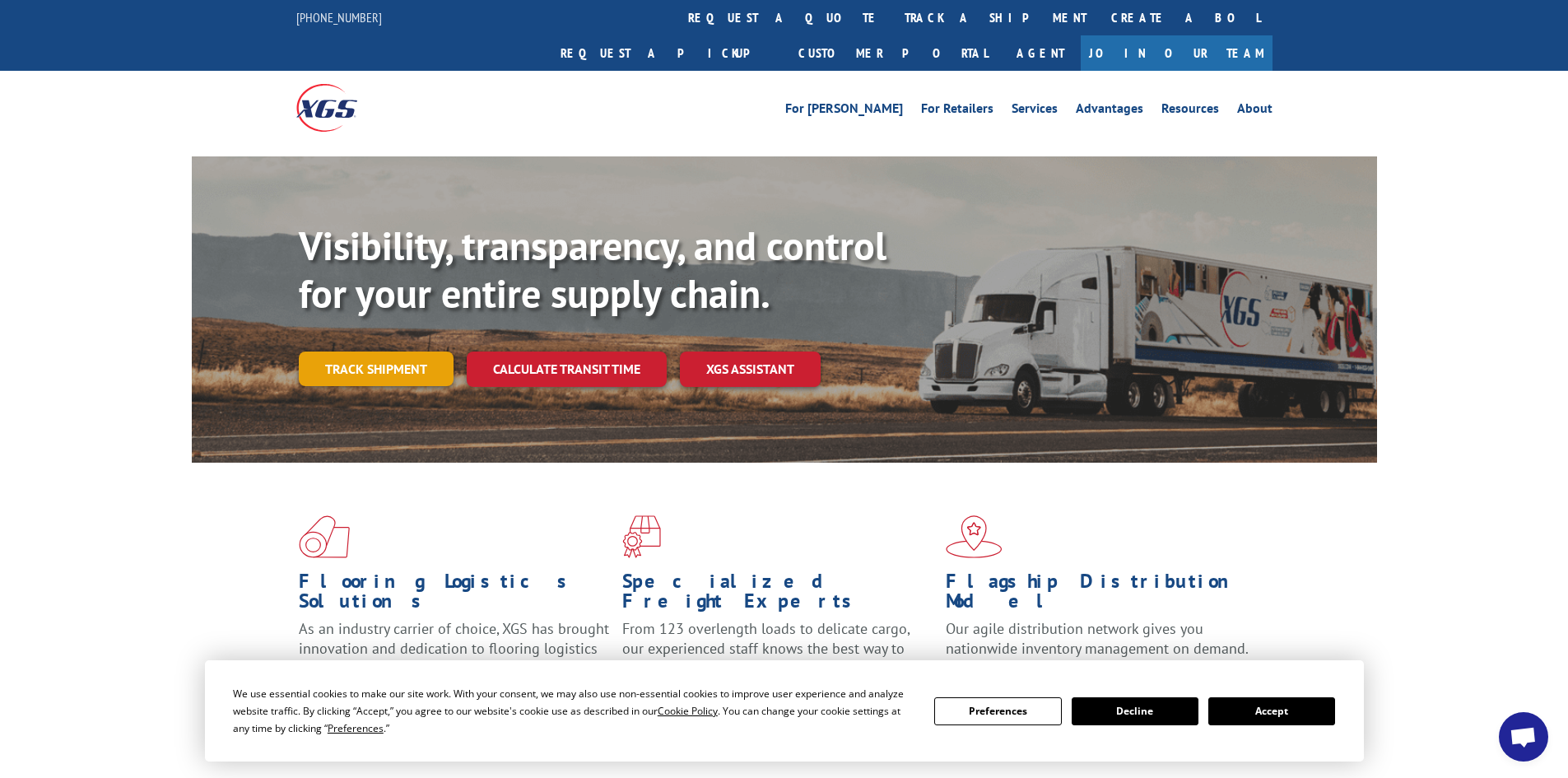
click at [405, 352] on link "Track shipment" at bounding box center [376, 368] width 155 height 34
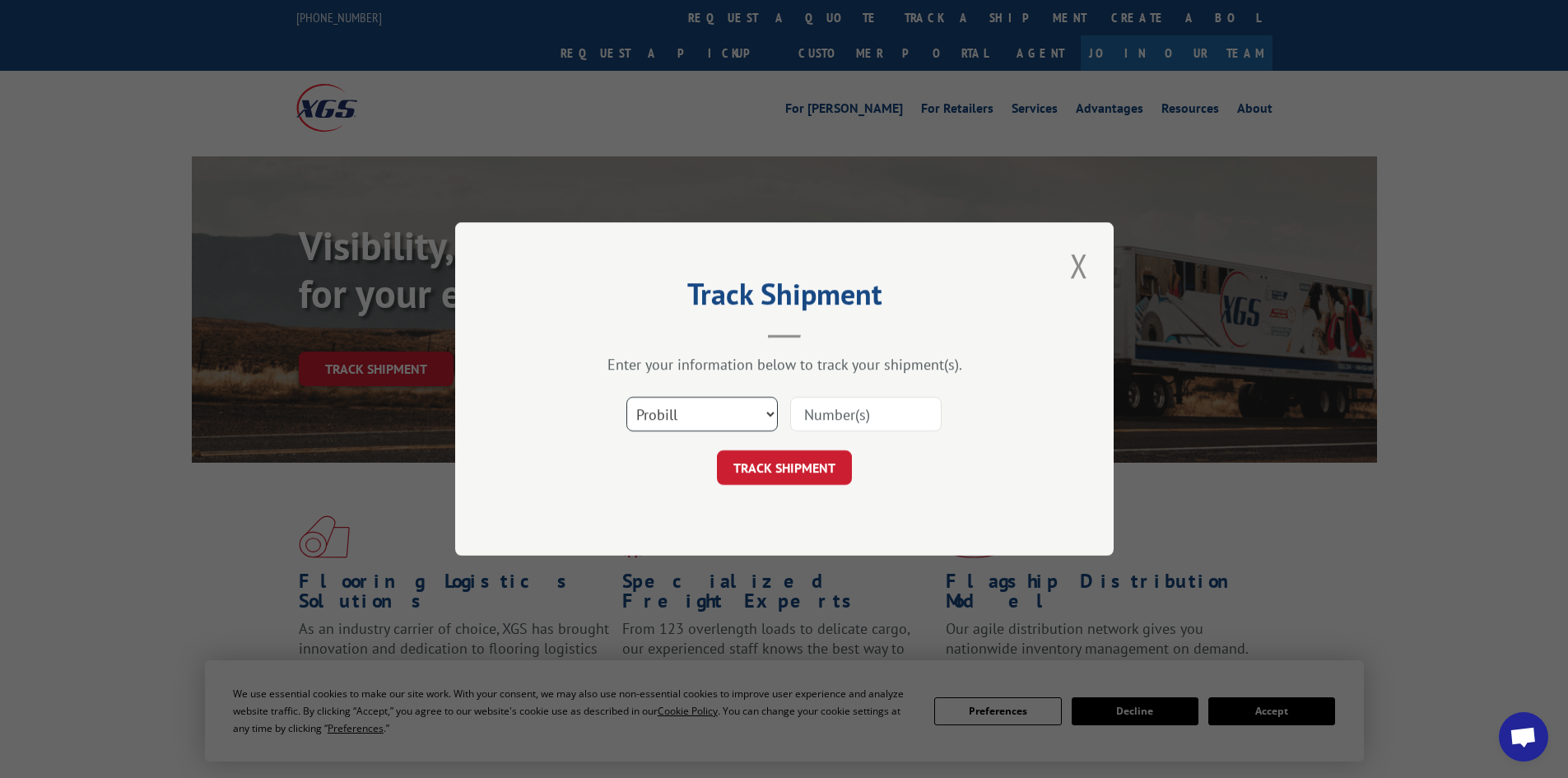
click at [739, 403] on select "Select category... Probill BOL PO" at bounding box center [702, 413] width 151 height 34
select select "po"
click at [627, 396] on select "Select category... Probill BOL PO" at bounding box center [702, 413] width 151 height 34
click at [893, 410] on input at bounding box center [866, 413] width 151 height 34
paste input "44508369"
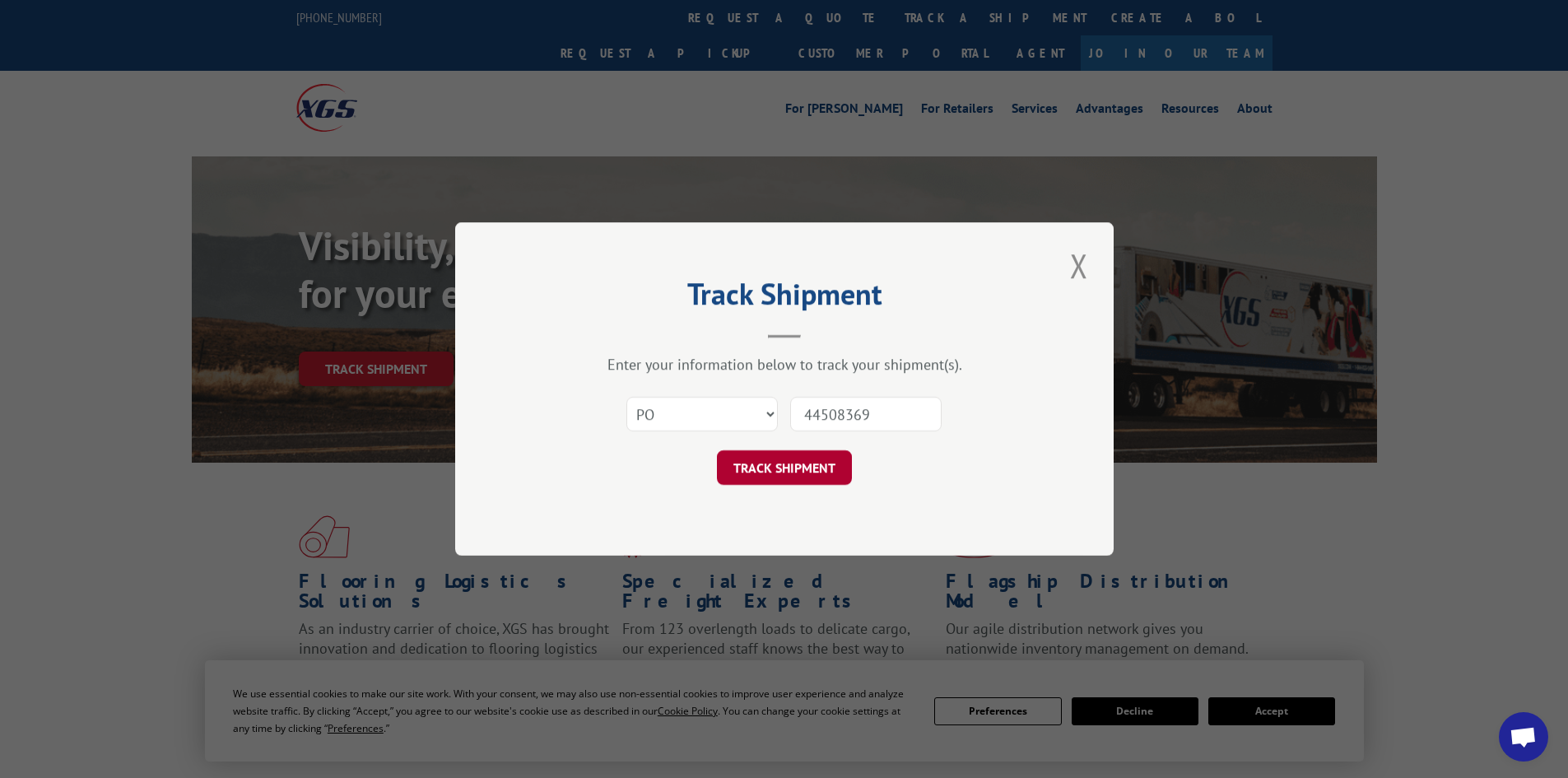
type input "44508369"
click at [841, 462] on button "TRACK SHIPMENT" at bounding box center [785, 467] width 135 height 34
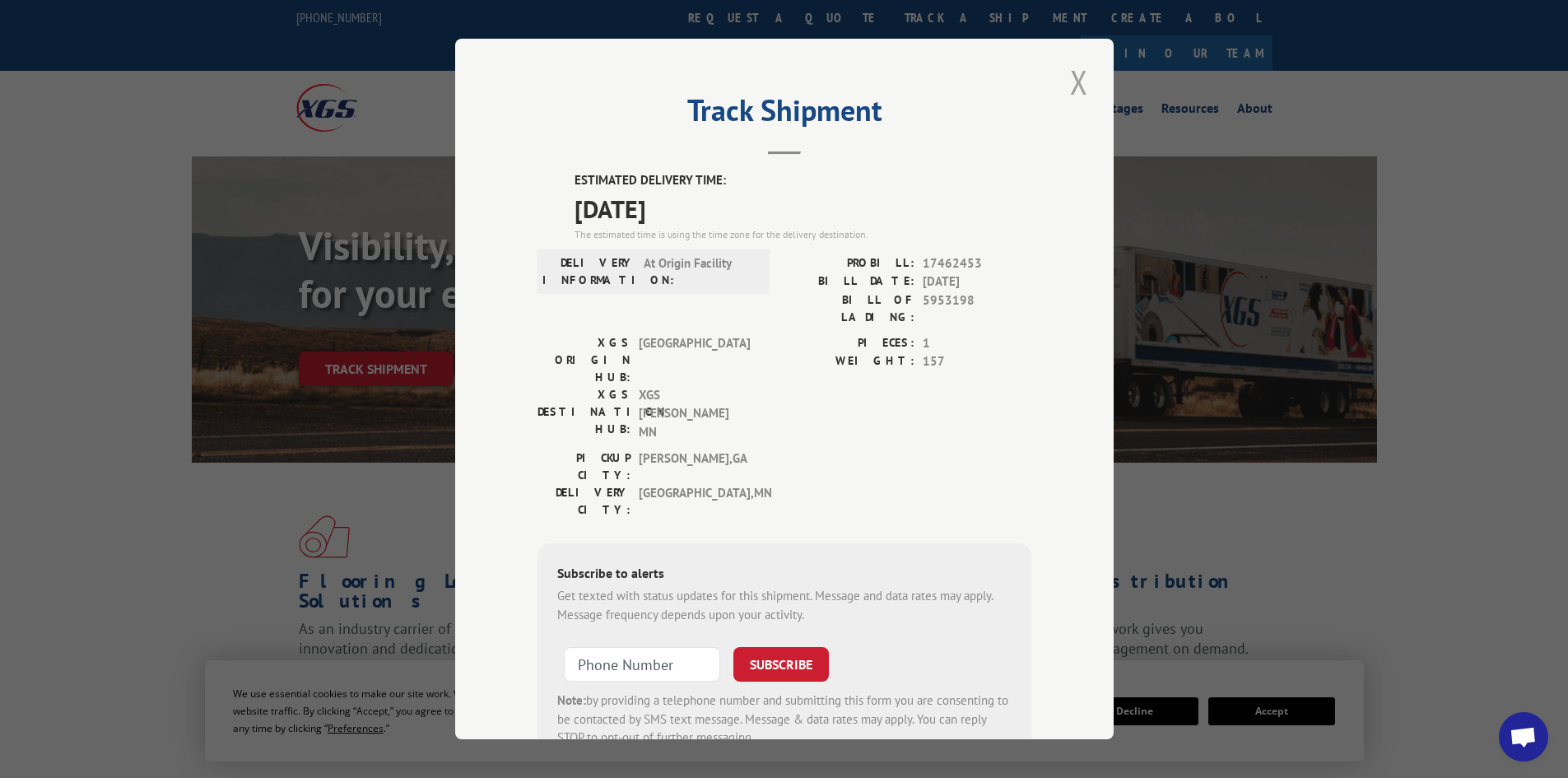
click at [1082, 79] on button "Close modal" at bounding box center [1079, 82] width 28 height 46
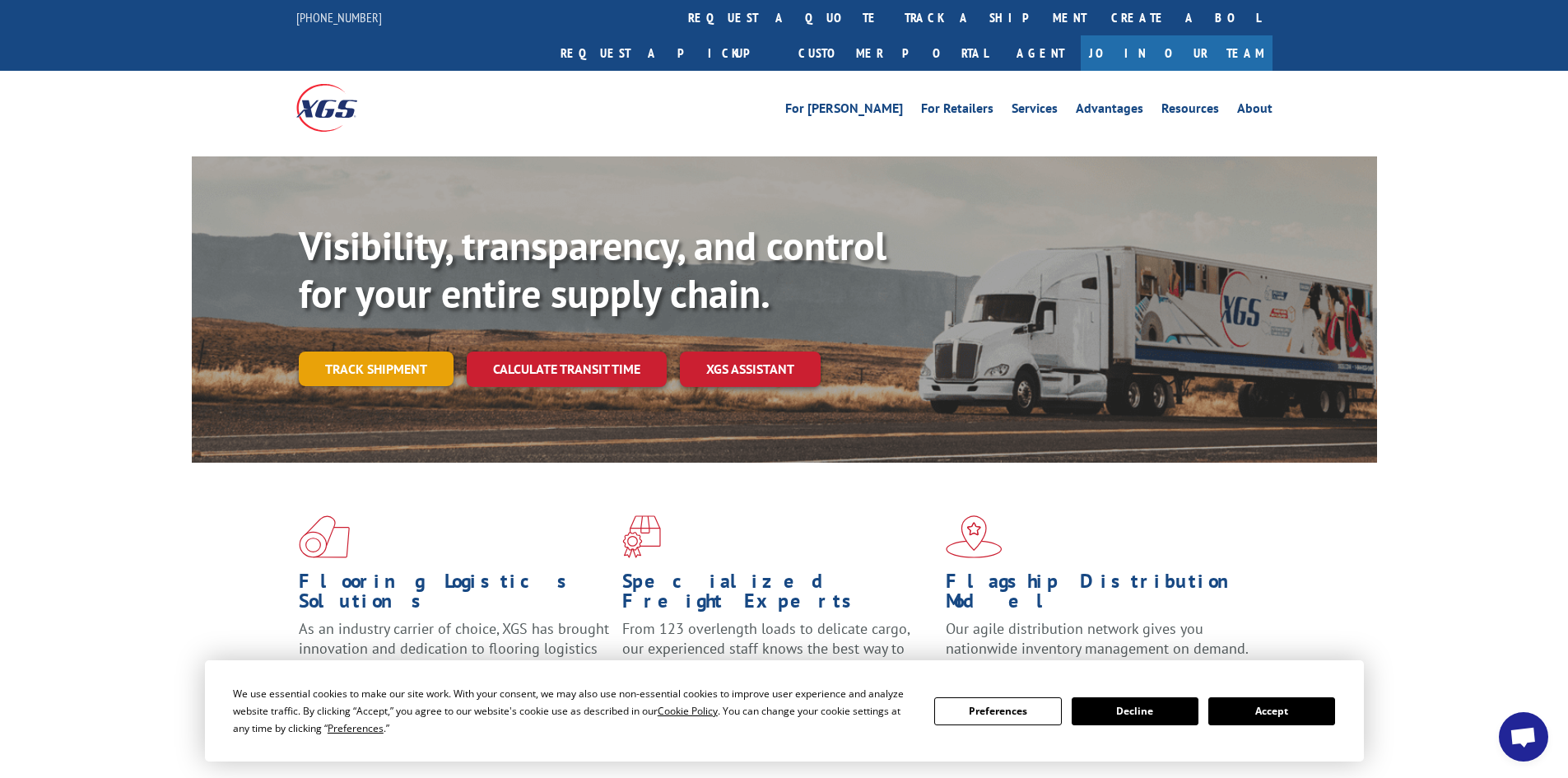
click at [384, 352] on link "Track shipment" at bounding box center [376, 368] width 155 height 34
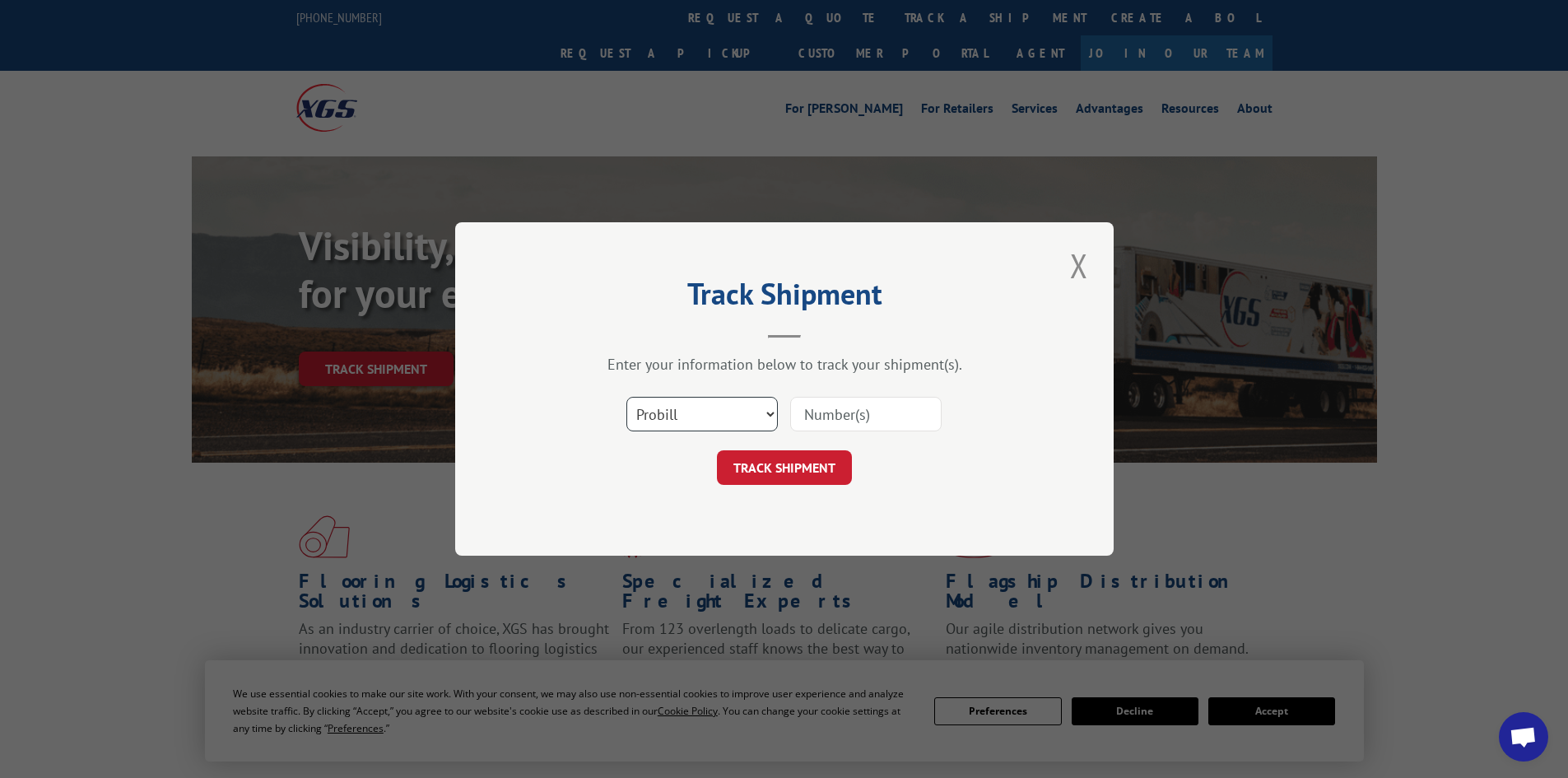
drag, startPoint x: 726, startPoint y: 410, endPoint x: 710, endPoint y: 427, distance: 23.3
click at [726, 410] on select "Select category... Probill BOL PO" at bounding box center [702, 413] width 151 height 34
select select "po"
click at [627, 396] on select "Select category... Probill BOL PO" at bounding box center [702, 413] width 151 height 34
click at [822, 420] on input at bounding box center [866, 413] width 151 height 34
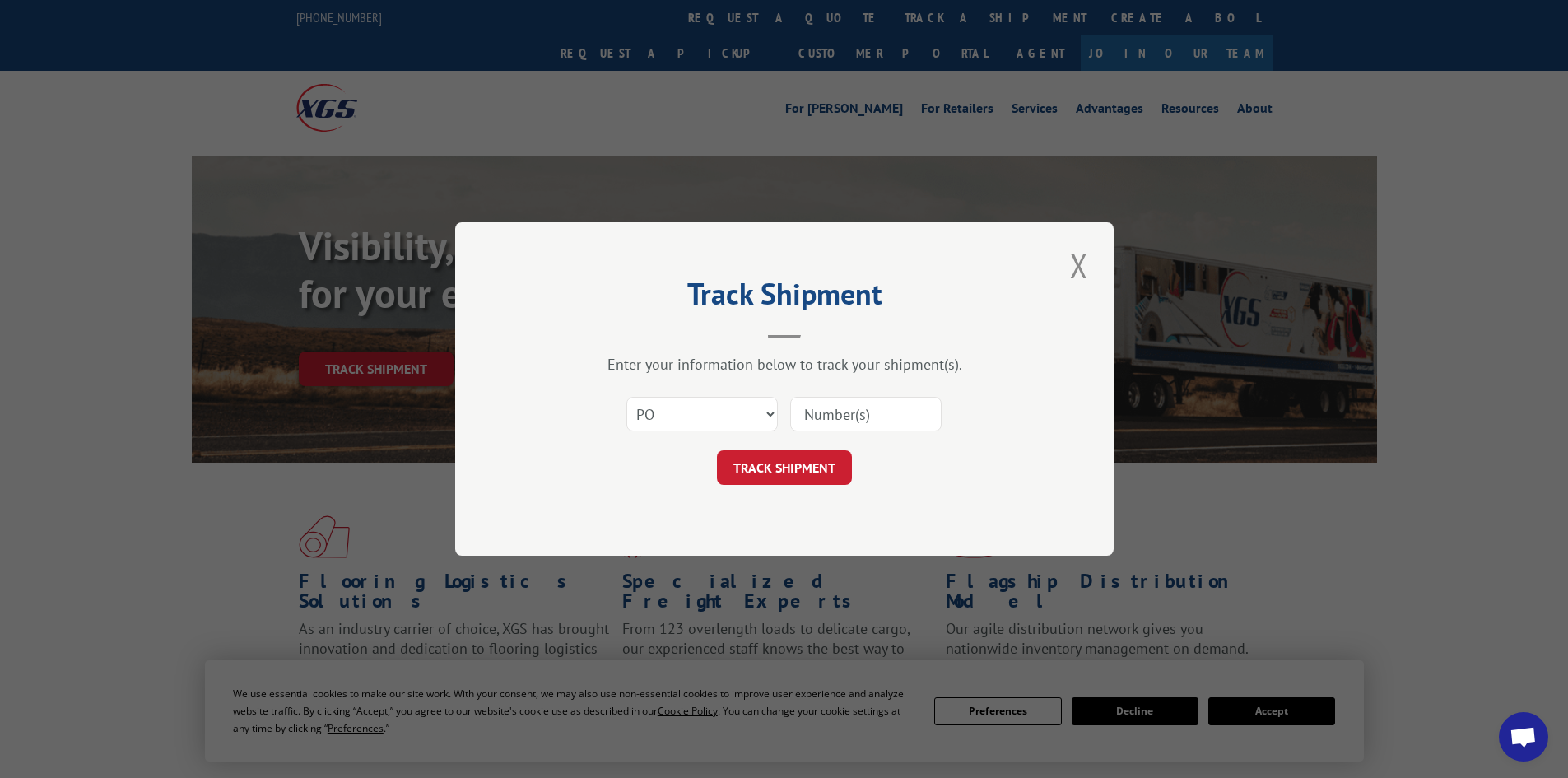
paste input "44508368"
type input "44508368"
click at [815, 464] on button "TRACK SHIPMENT" at bounding box center [785, 467] width 135 height 34
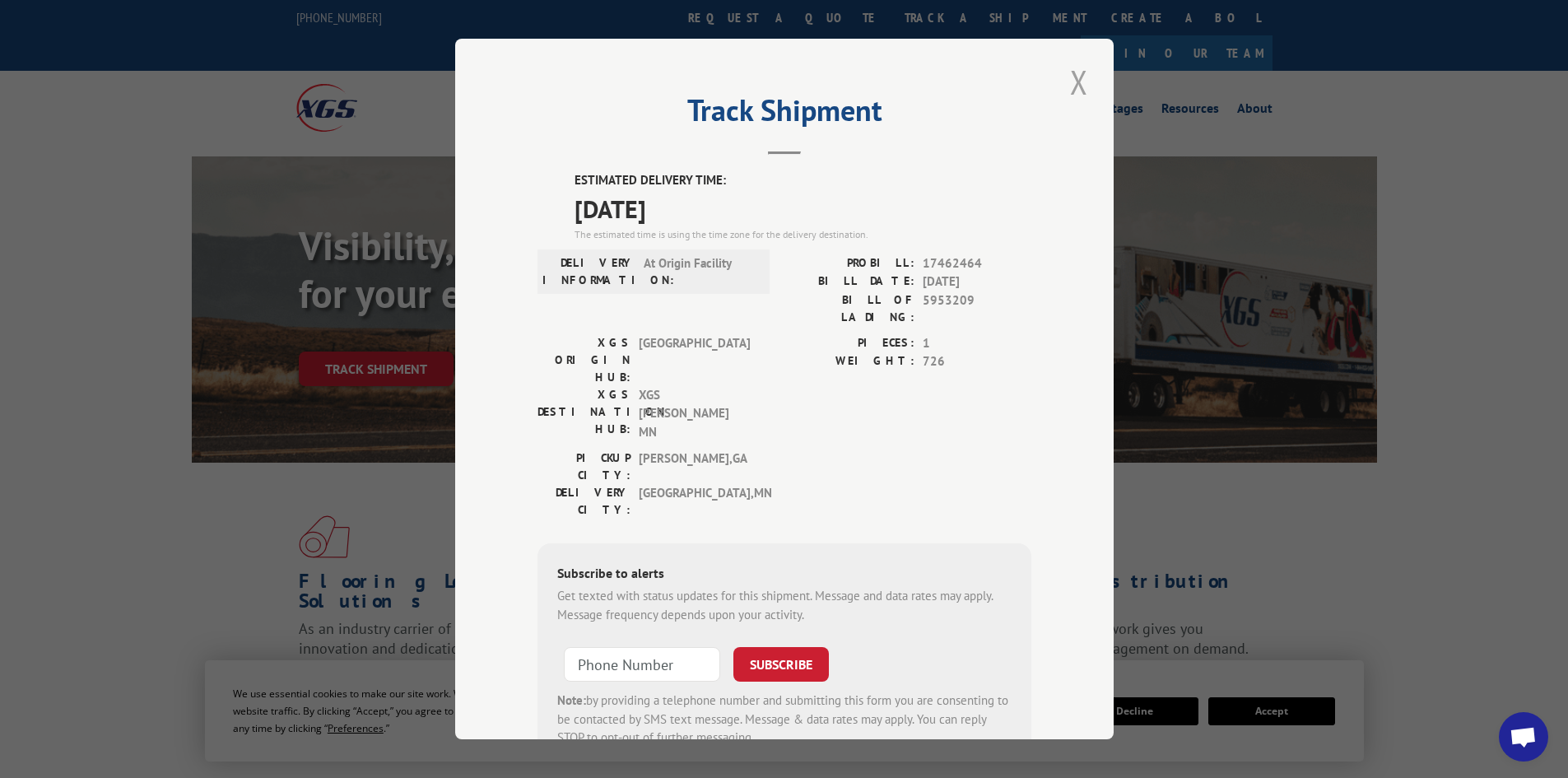
click at [1075, 81] on button "Close modal" at bounding box center [1079, 82] width 28 height 46
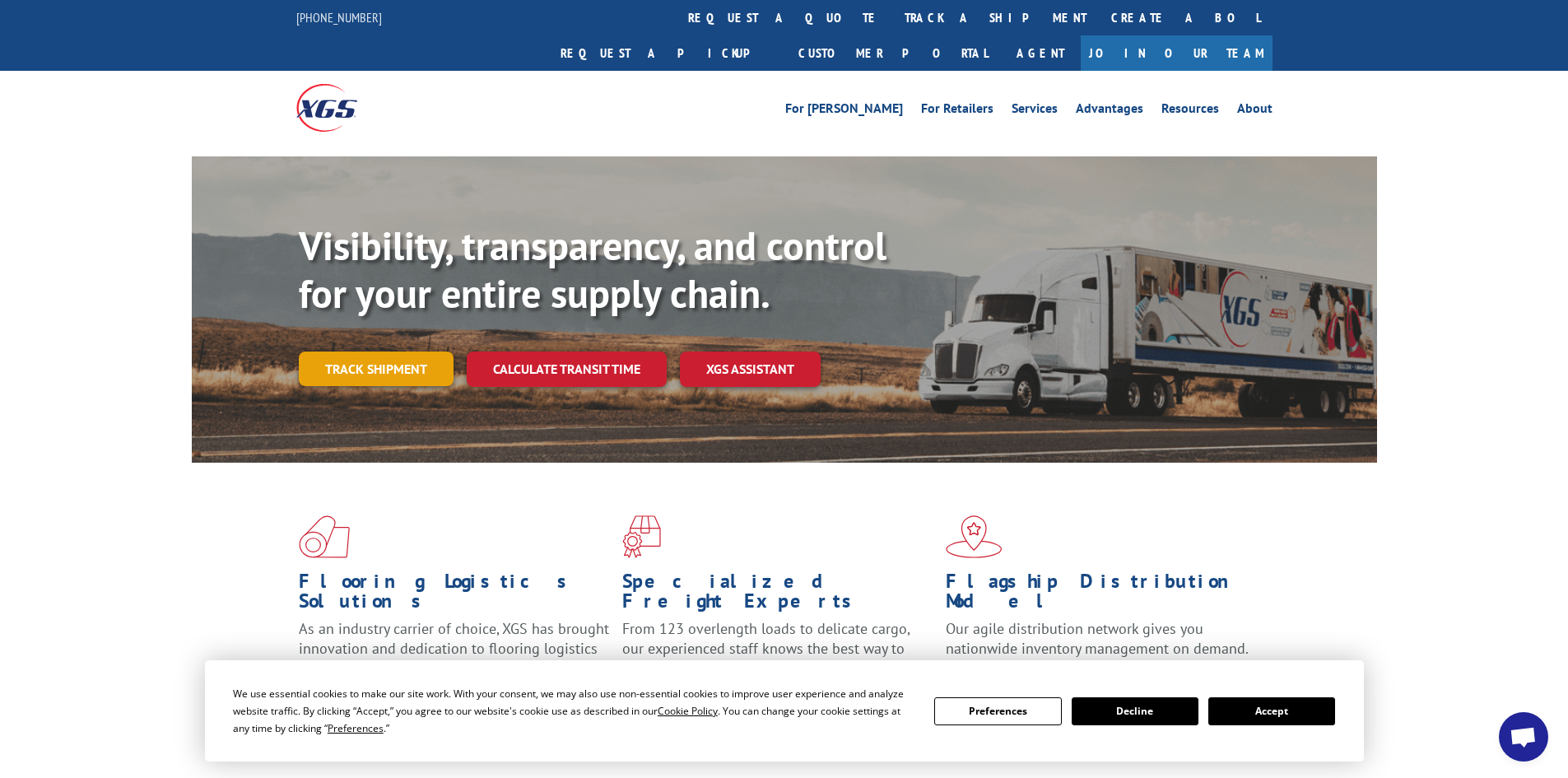
click at [356, 352] on link "Track shipment" at bounding box center [376, 368] width 155 height 34
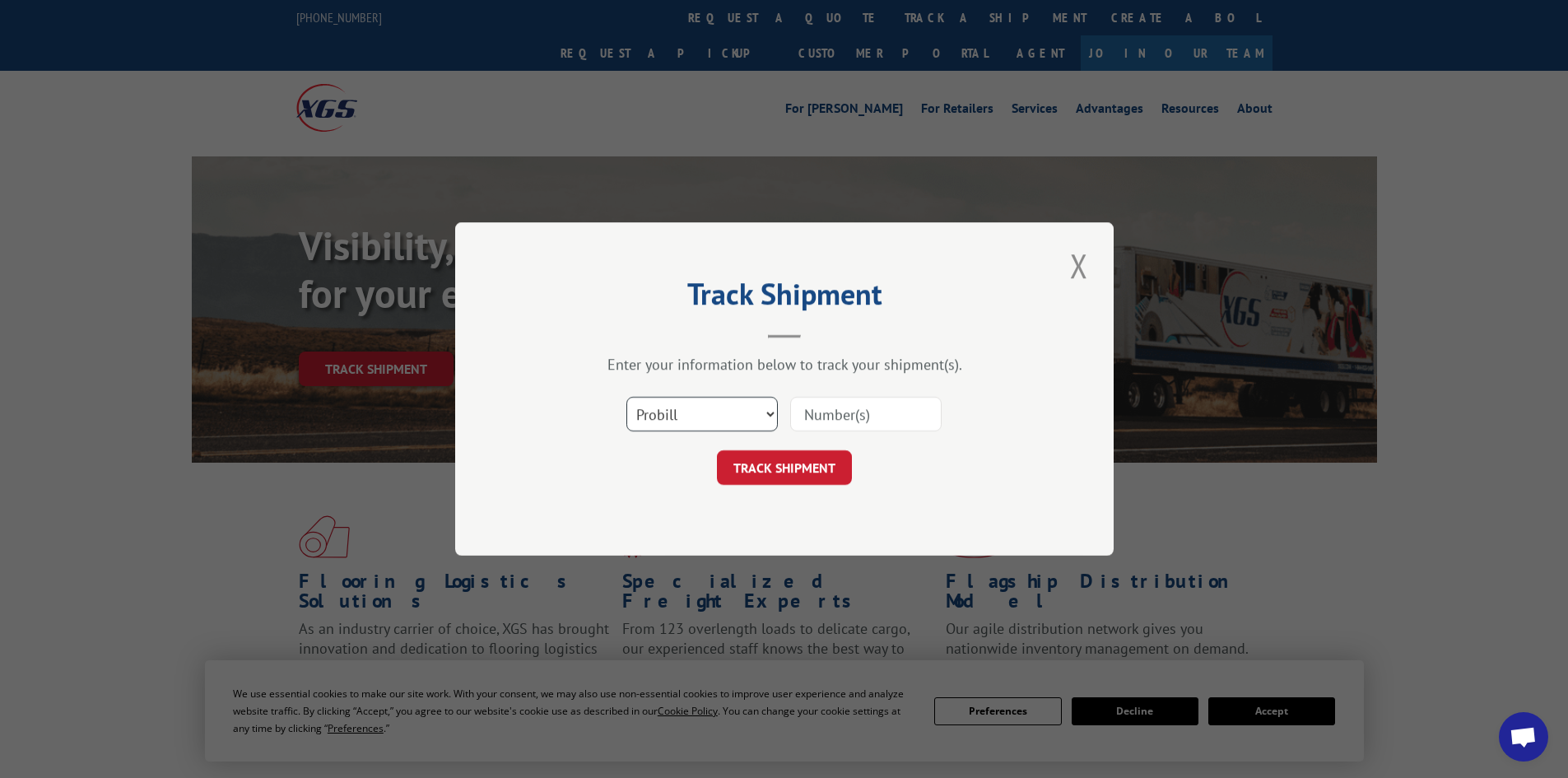
click at [690, 403] on select "Select category... Probill BOL PO" at bounding box center [702, 413] width 151 height 34
select select "po"
click at [627, 396] on select "Select category... Probill BOL PO" at bounding box center [702, 413] width 151 height 34
click at [848, 409] on input at bounding box center [866, 413] width 151 height 34
paste input "44508311"
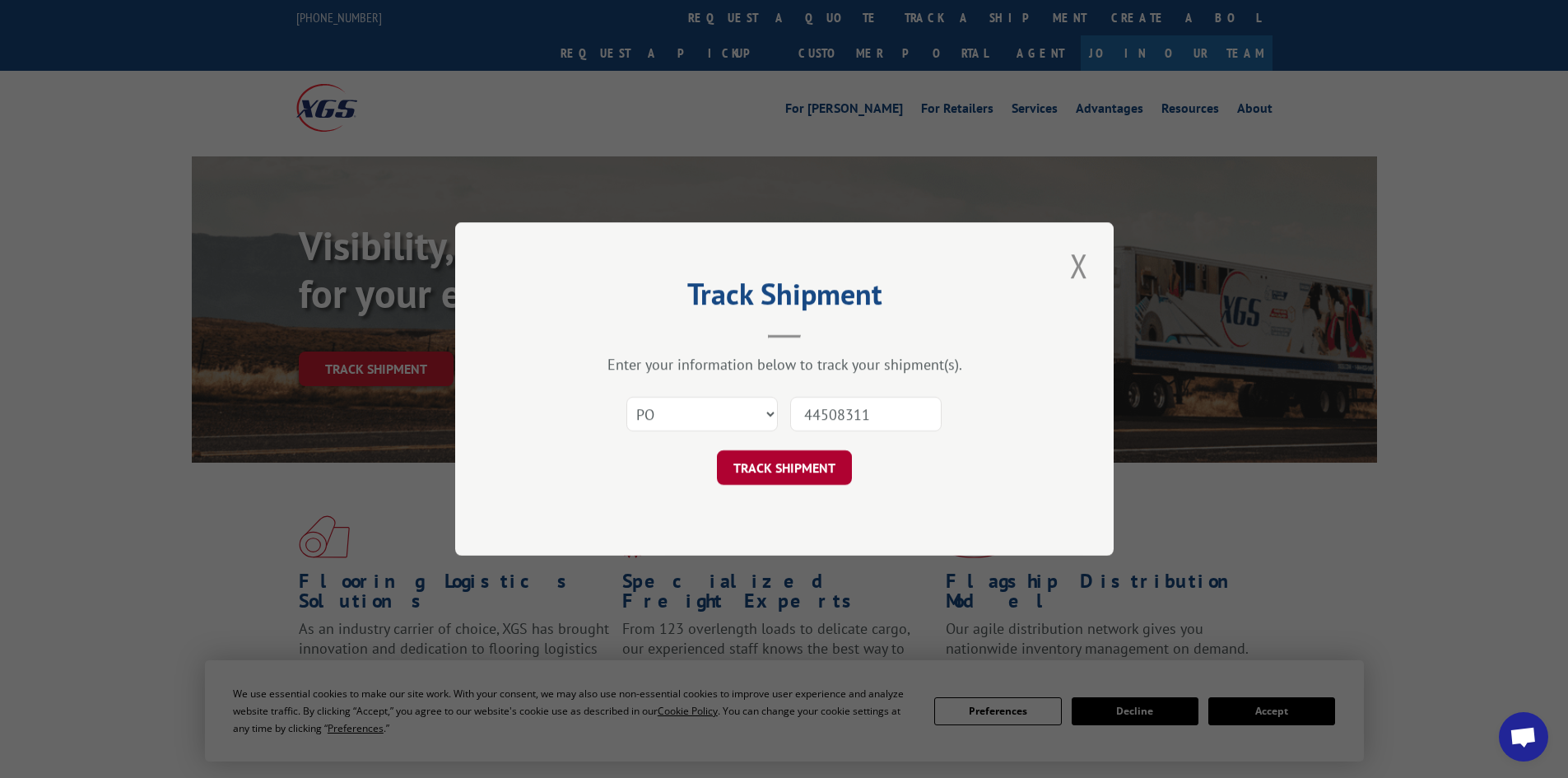
type input "44508311"
click at [807, 464] on button "TRACK SHIPMENT" at bounding box center [785, 467] width 135 height 34
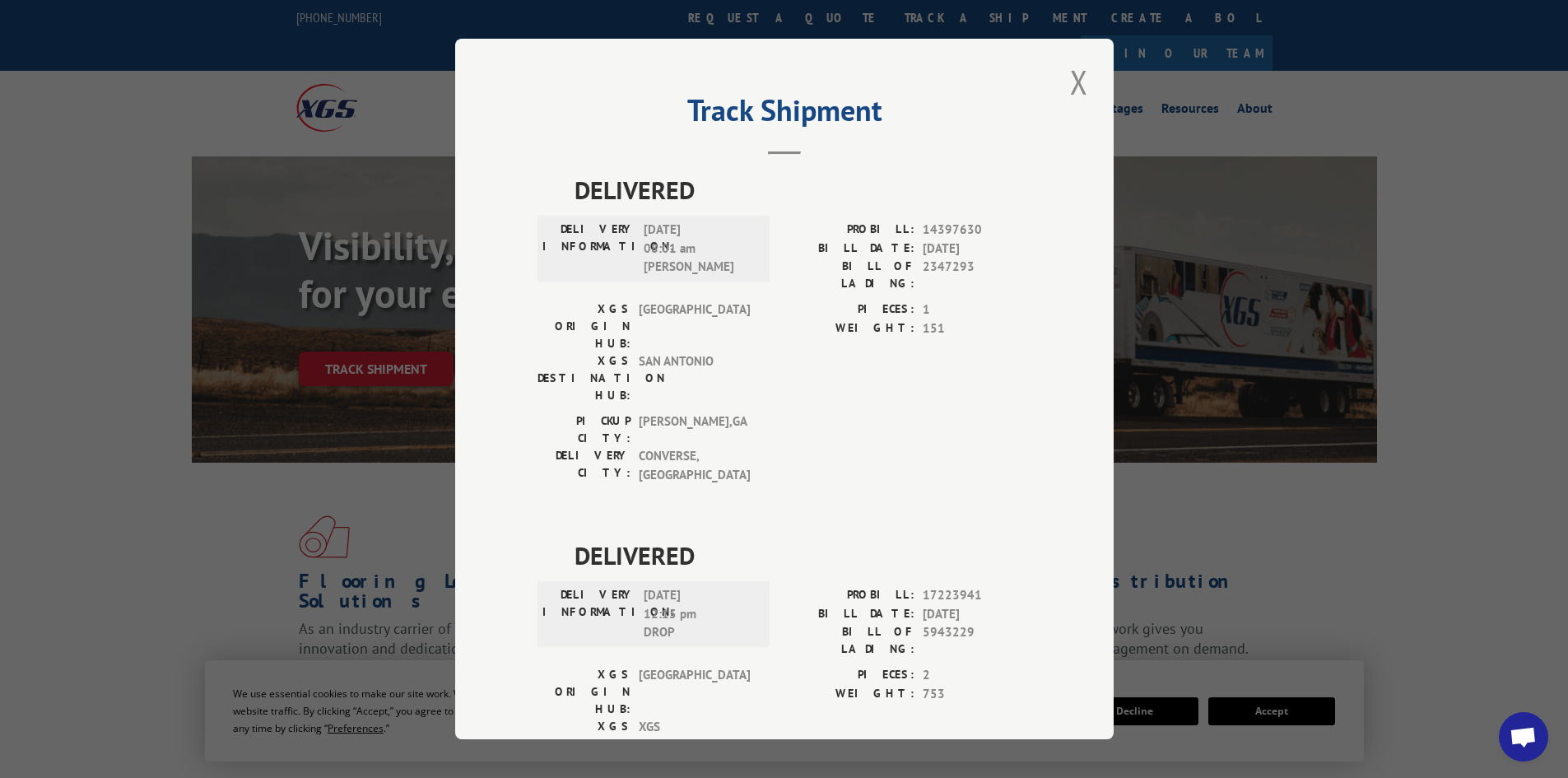
scroll to position [41, 0]
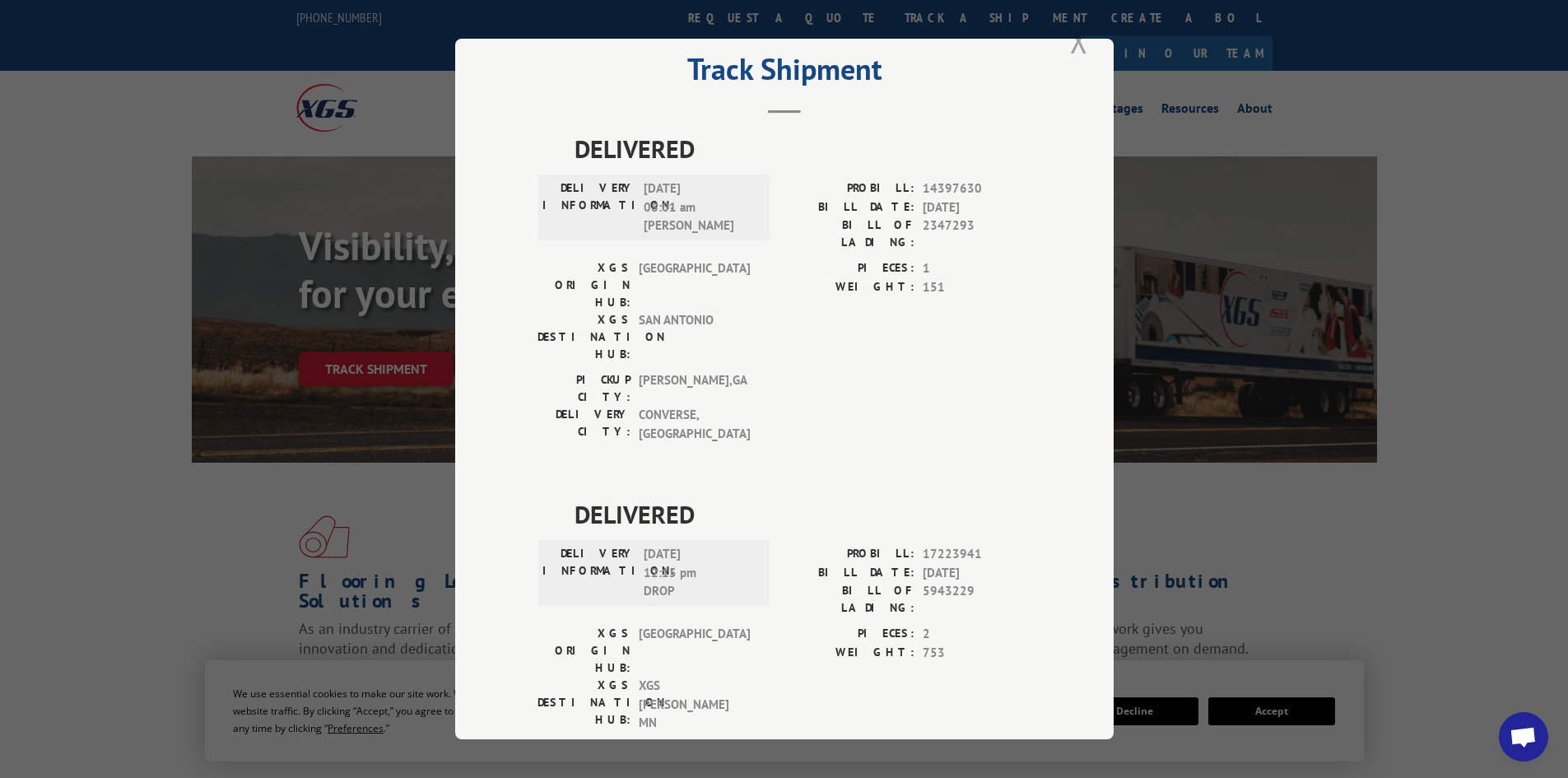
click at [1081, 46] on button "Close modal" at bounding box center [1079, 41] width 28 height 46
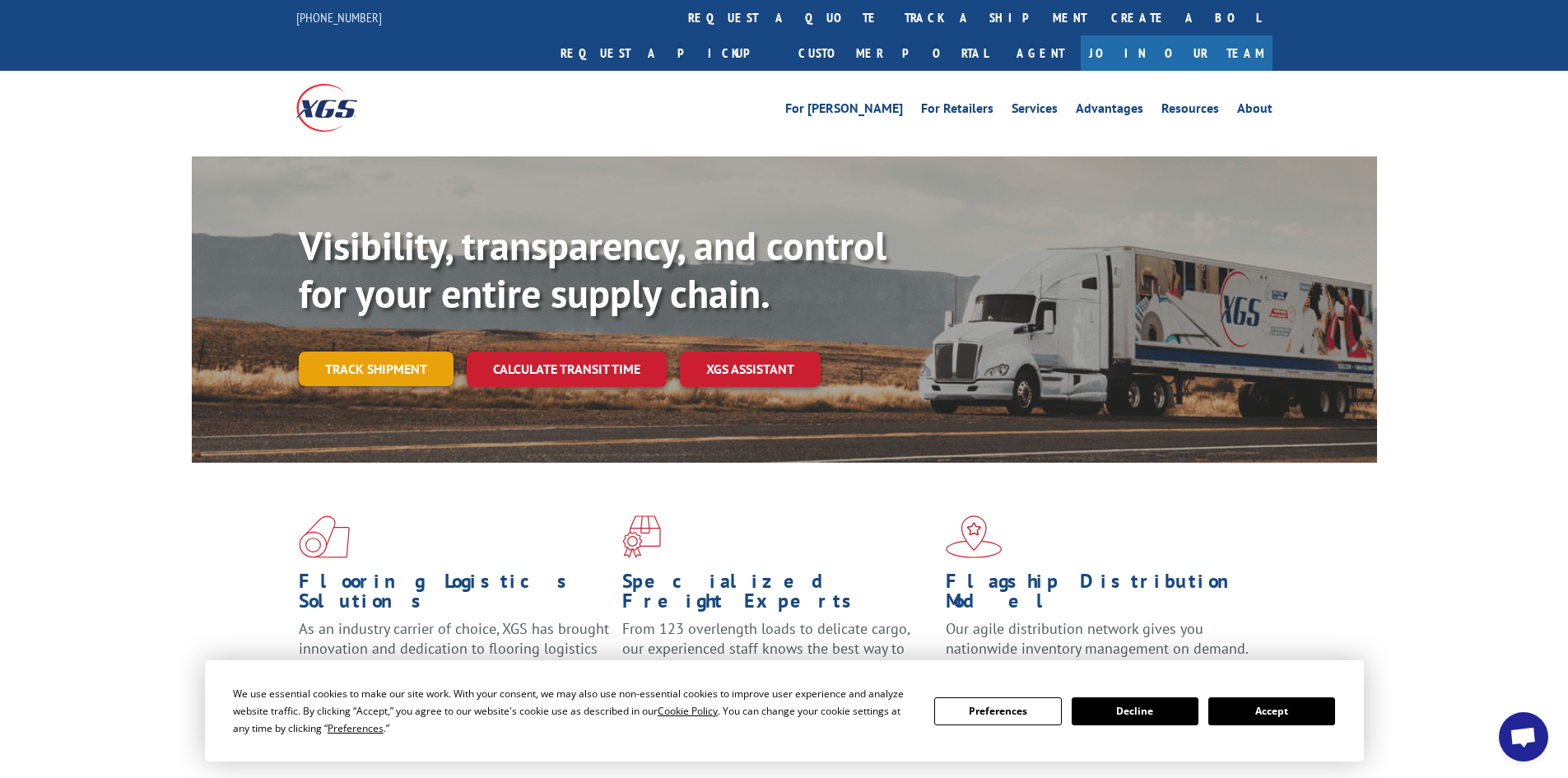
drag, startPoint x: 418, startPoint y: 332, endPoint x: 403, endPoint y: 355, distance: 27.5
click at [417, 352] on link "Track shipment" at bounding box center [376, 368] width 155 height 34
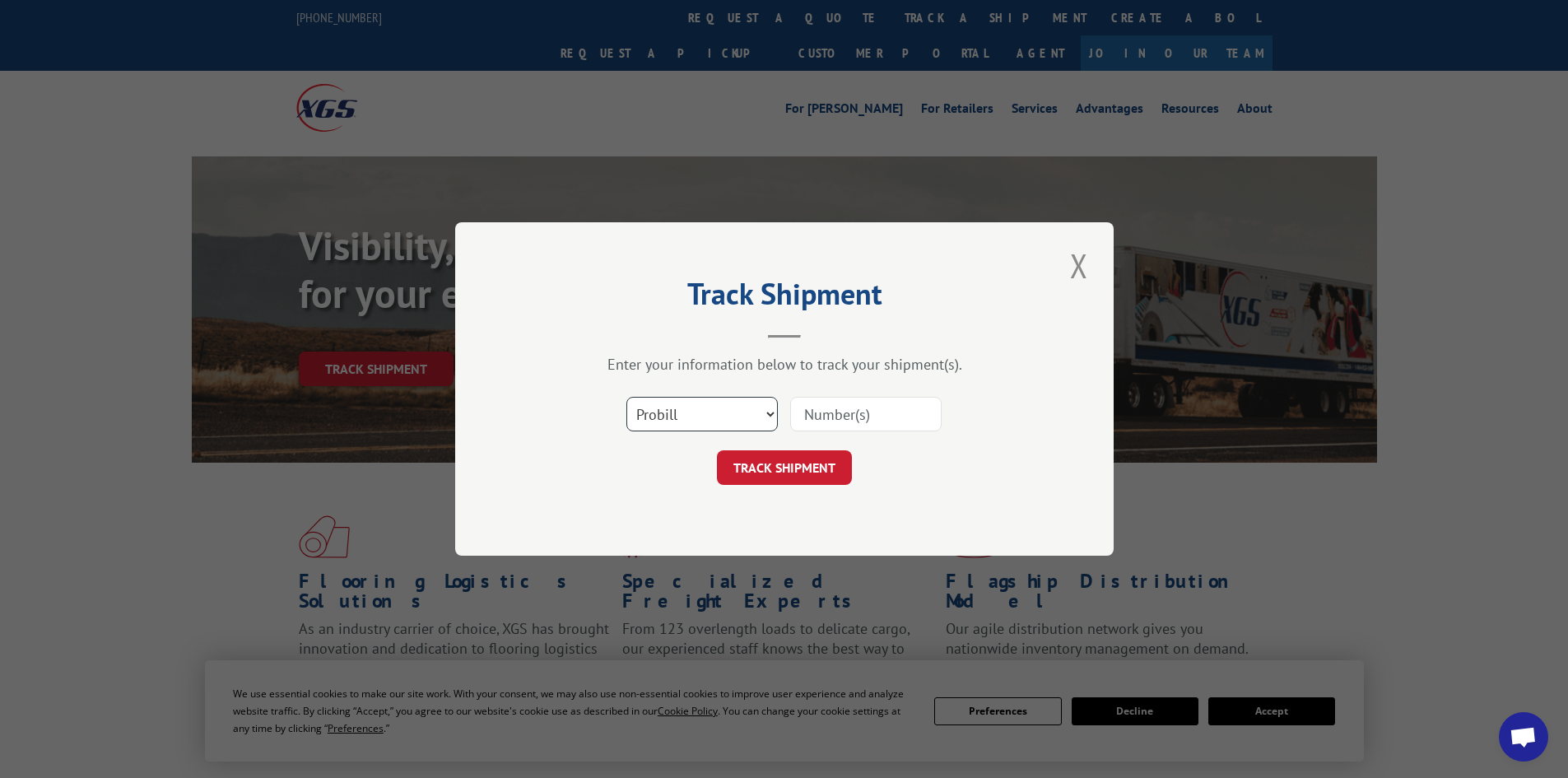
drag, startPoint x: 722, startPoint y: 411, endPoint x: 706, endPoint y: 422, distance: 19.4
click at [722, 411] on select "Select category... Probill BOL PO" at bounding box center [702, 413] width 151 height 34
select select "po"
click at [627, 396] on select "Select category... Probill BOL PO" at bounding box center [702, 413] width 151 height 34
click at [848, 406] on input at bounding box center [866, 413] width 151 height 34
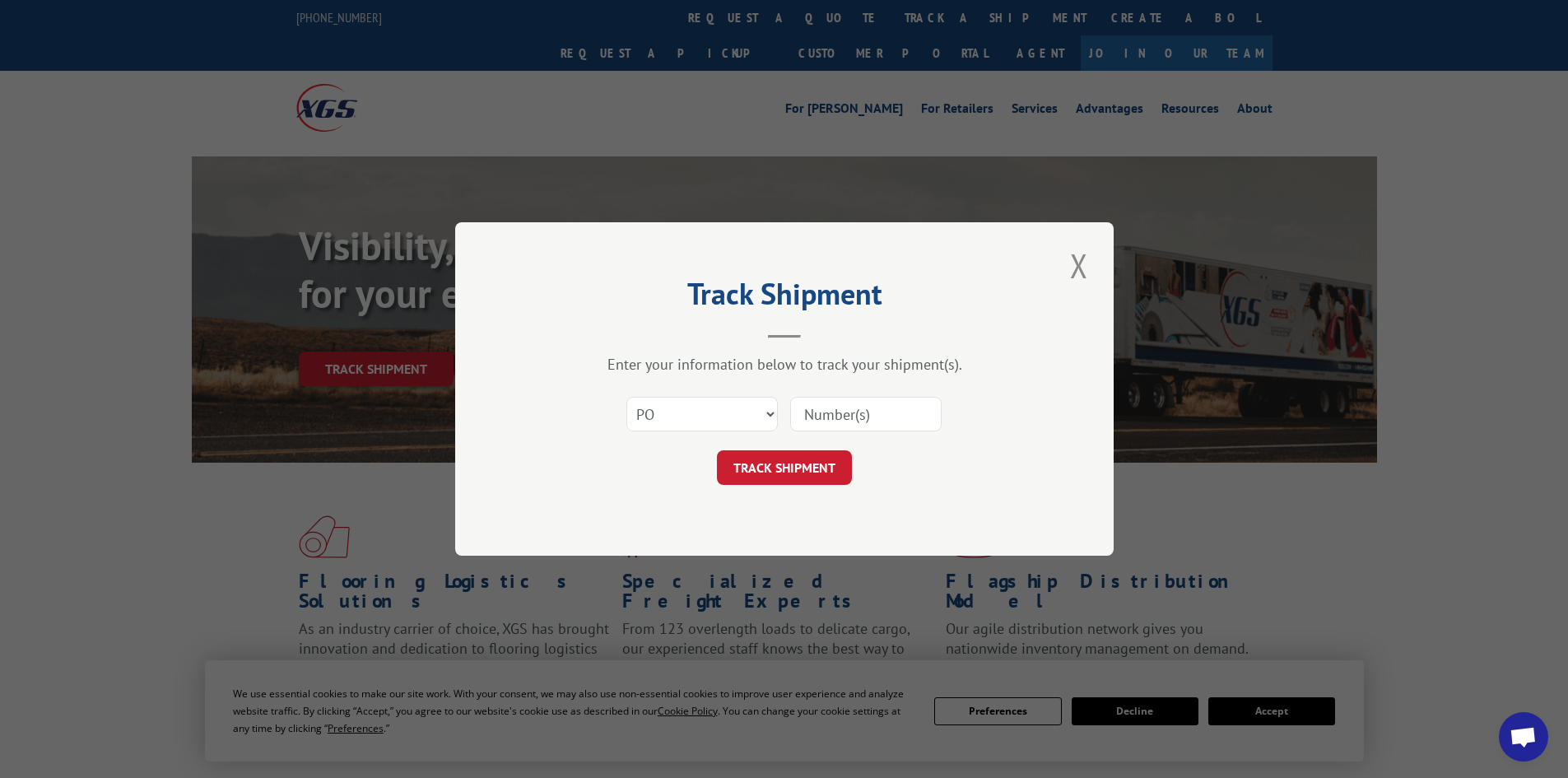
paste input "44508331"
type input "44508331"
click at [829, 471] on button "TRACK SHIPMENT" at bounding box center [785, 467] width 135 height 34
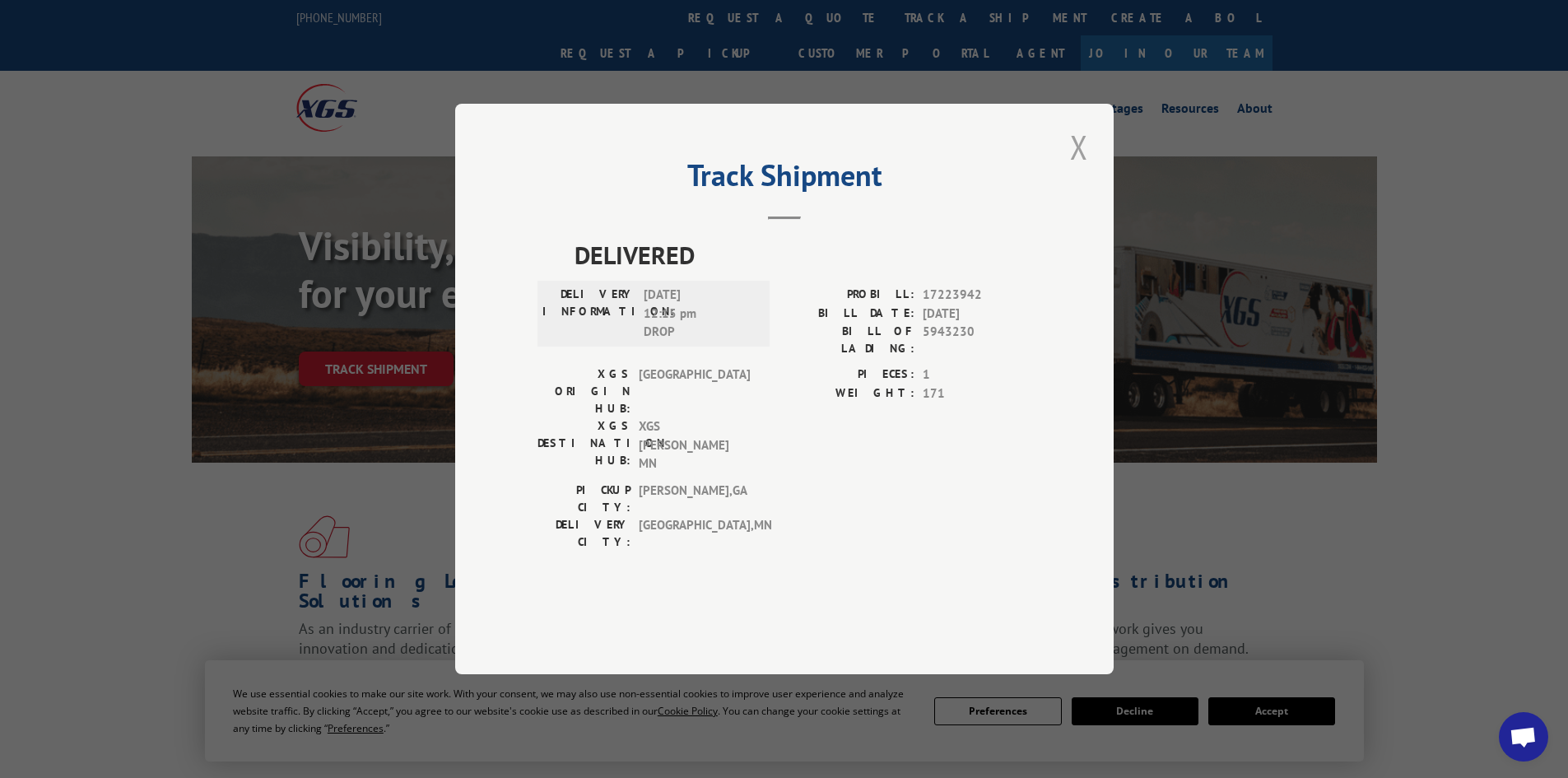
click at [1086, 170] on button "Close modal" at bounding box center [1079, 147] width 28 height 46
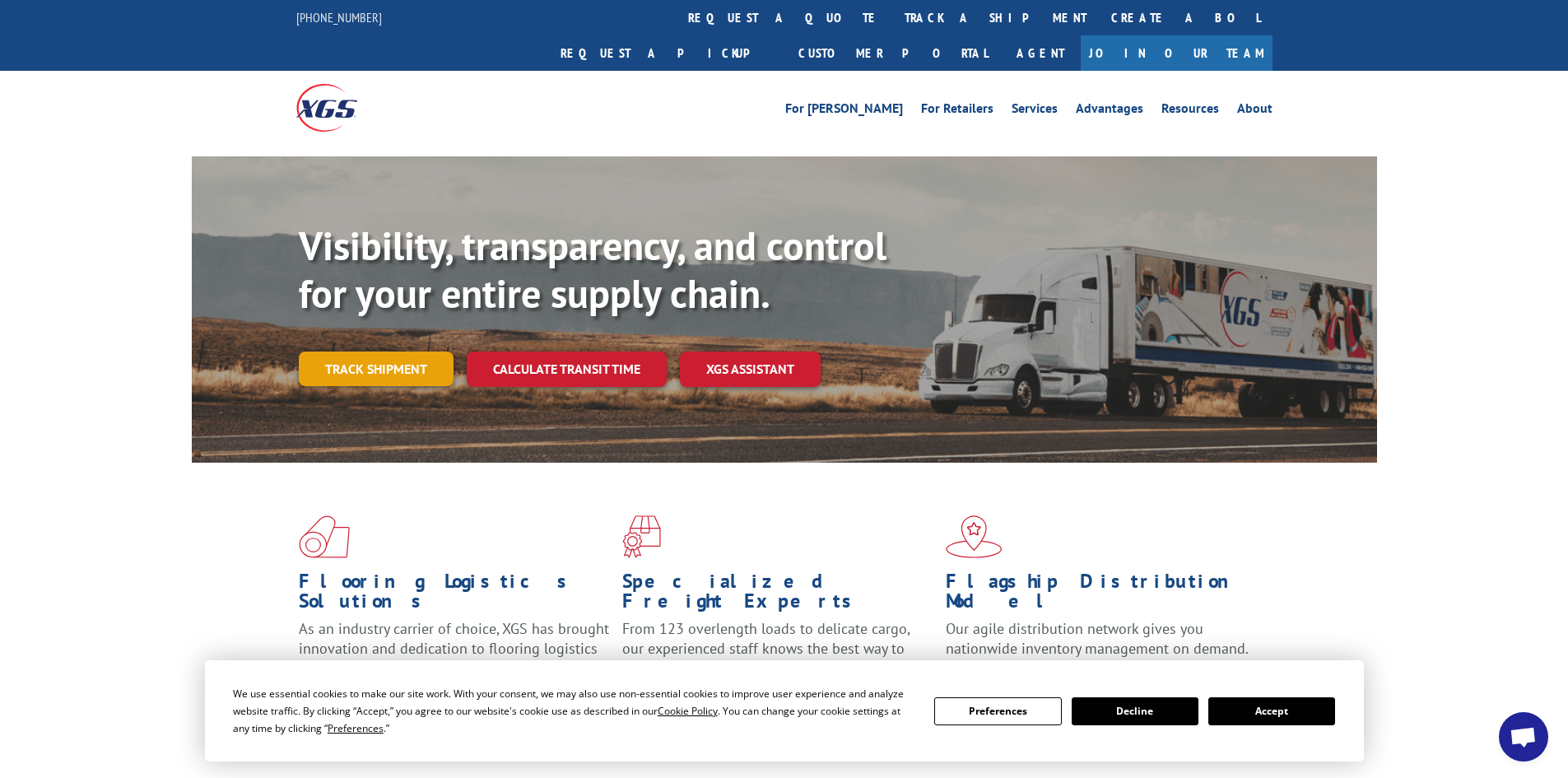
click at [368, 352] on link "Track shipment" at bounding box center [376, 368] width 155 height 34
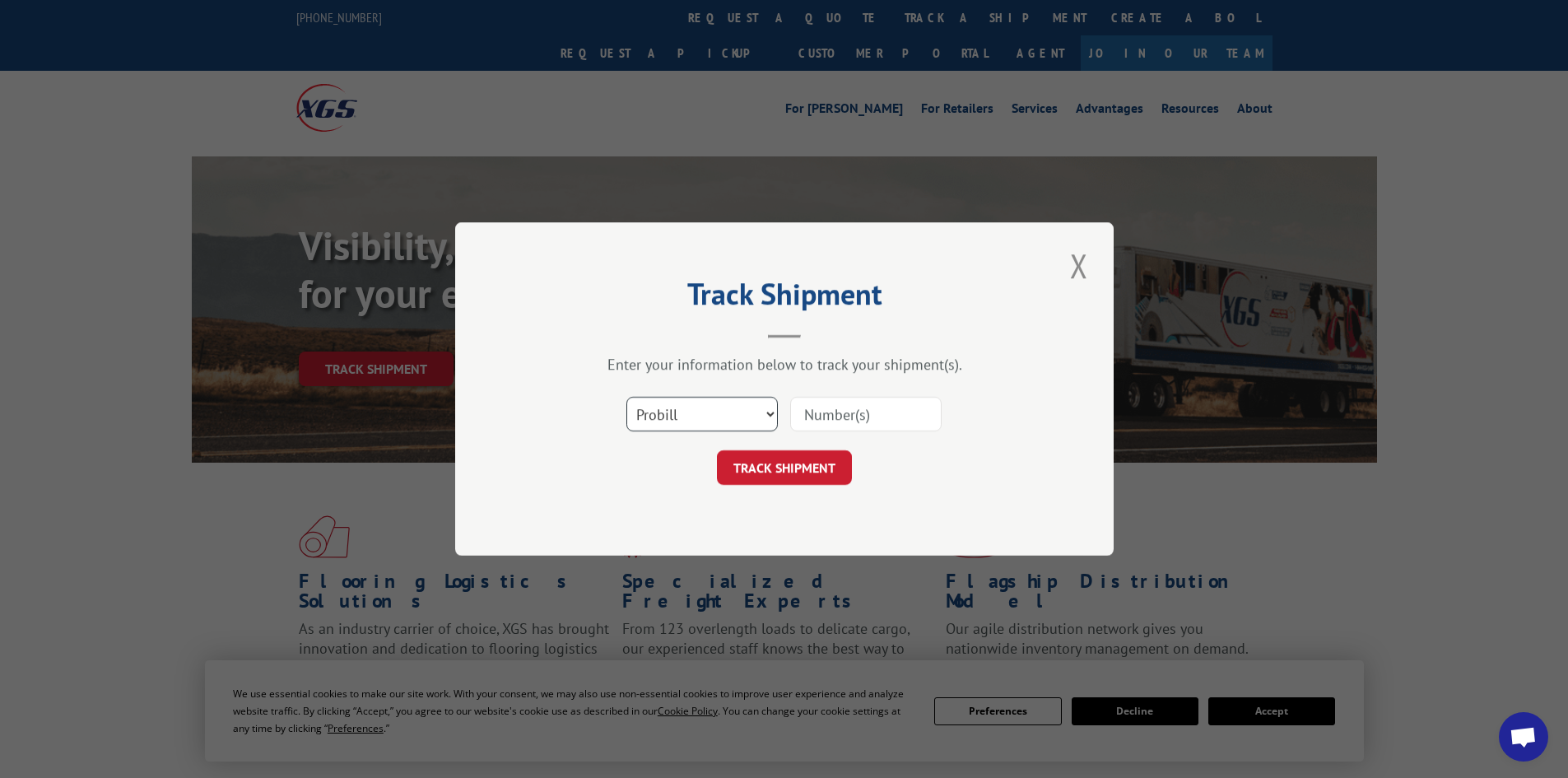
click at [743, 412] on select "Select category... Probill BOL PO" at bounding box center [702, 413] width 151 height 34
select select "po"
click at [627, 396] on select "Select category... Probill BOL PO" at bounding box center [702, 413] width 151 height 34
click at [868, 411] on input at bounding box center [866, 413] width 151 height 34
paste input "44508350"
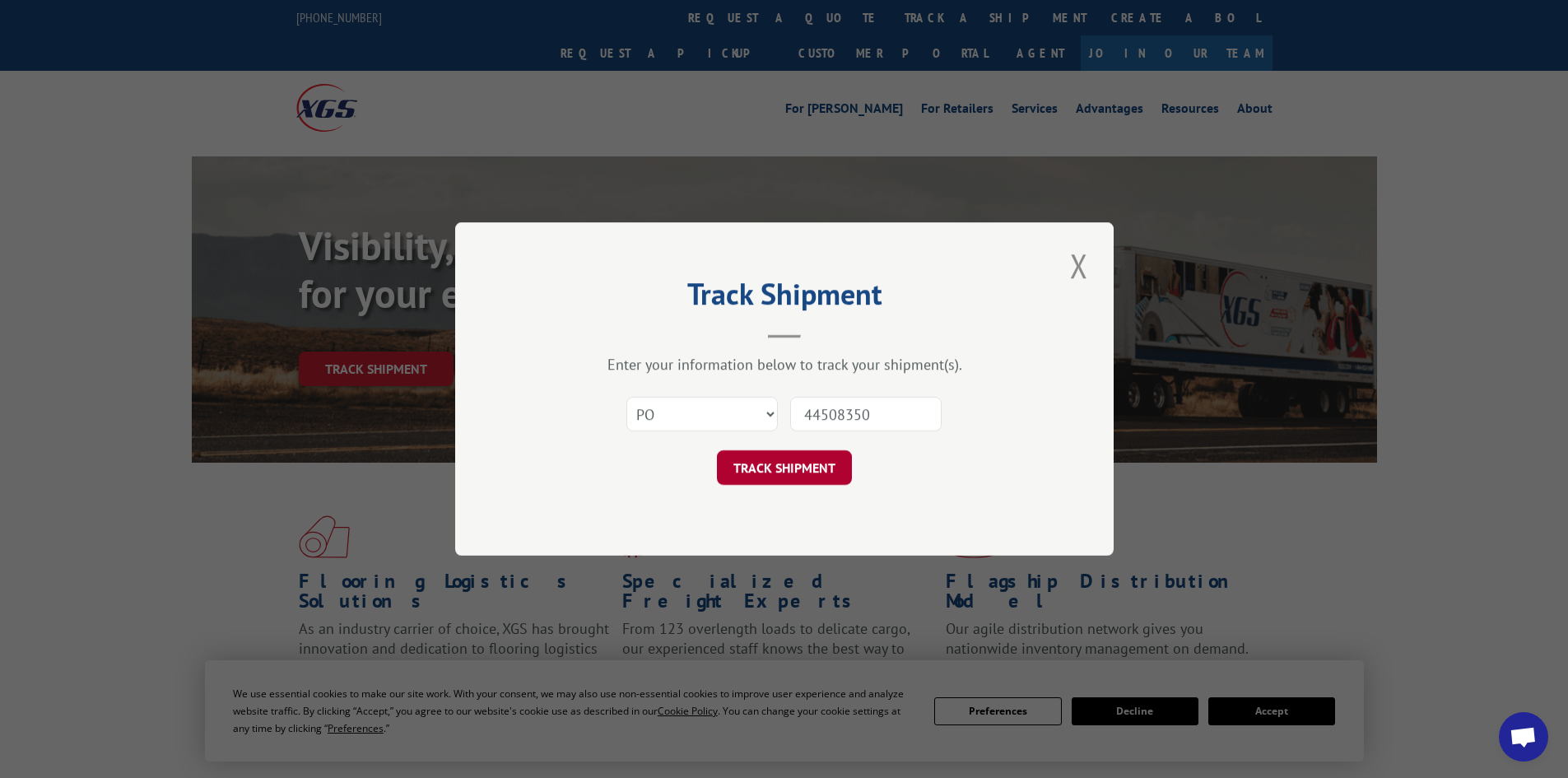
type input "44508350"
click at [807, 473] on button "TRACK SHIPMENT" at bounding box center [785, 467] width 135 height 34
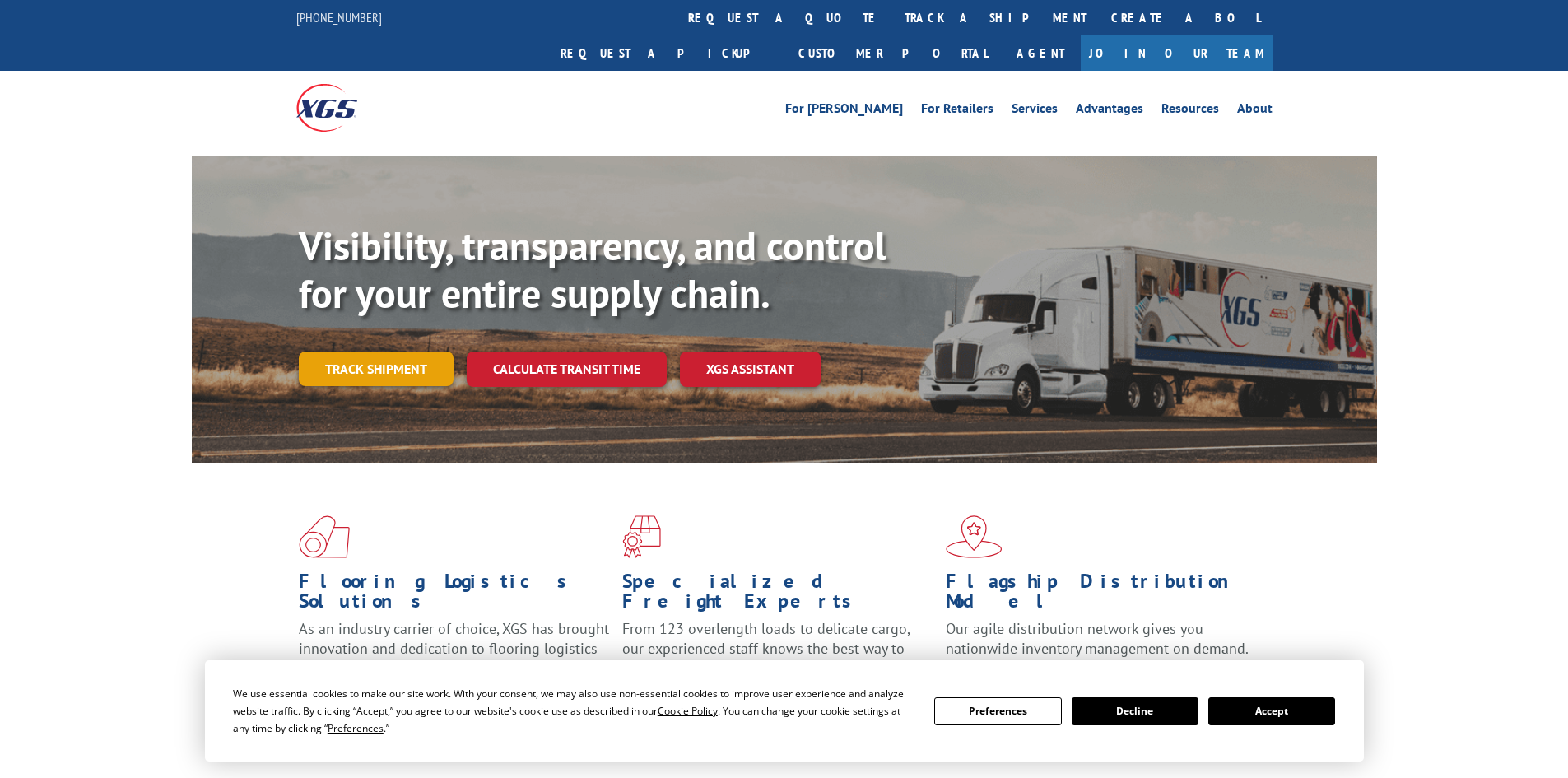
click at [376, 352] on link "Track shipment" at bounding box center [376, 368] width 155 height 34
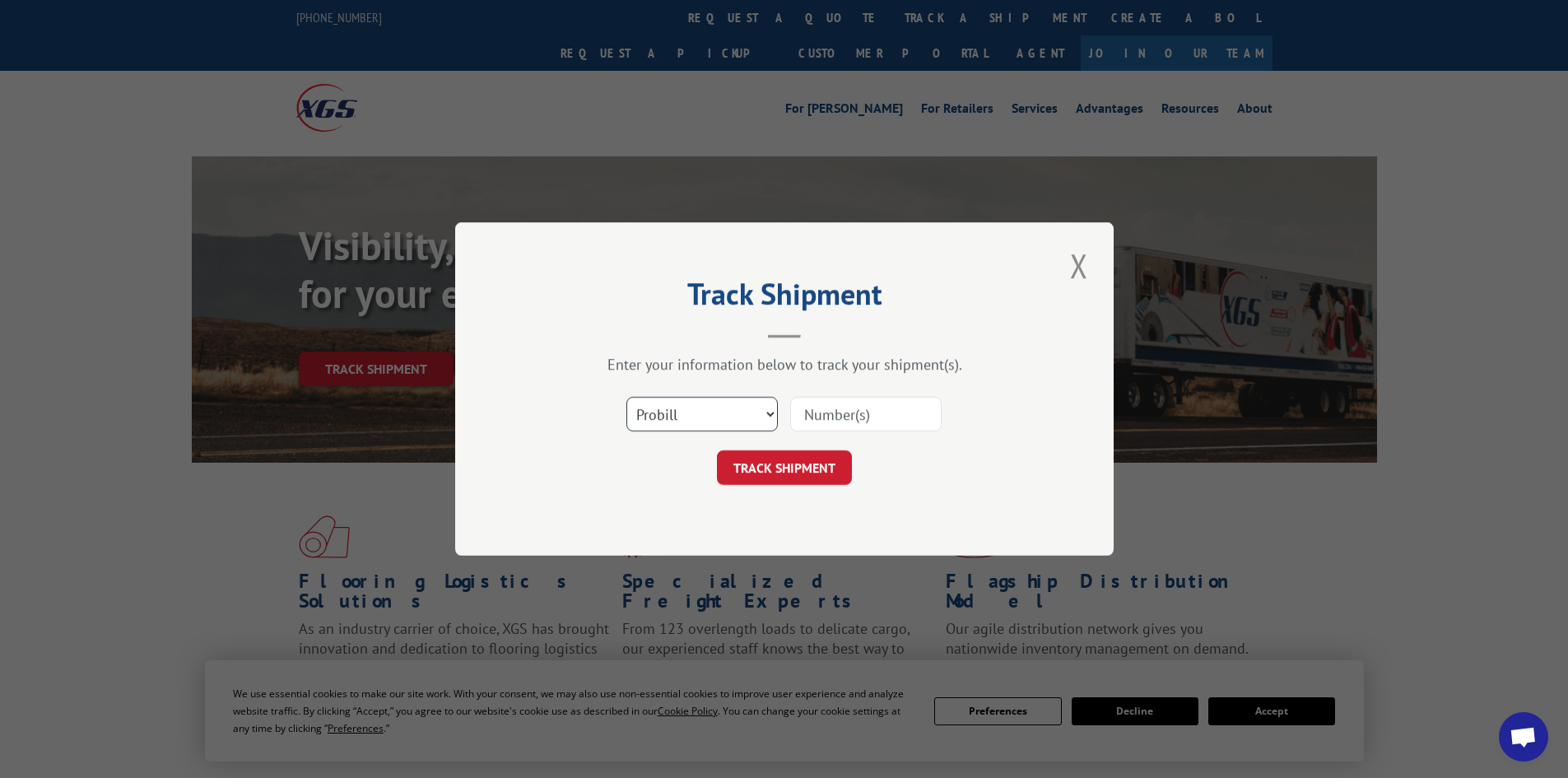
drag, startPoint x: 657, startPoint y: 410, endPoint x: 663, endPoint y: 426, distance: 17.1
click at [657, 410] on select "Select category... Probill BOL PO" at bounding box center [702, 413] width 151 height 34
select select "po"
click at [627, 396] on select "Select category... Probill BOL PO" at bounding box center [702, 413] width 151 height 34
click at [821, 421] on input at bounding box center [866, 413] width 151 height 34
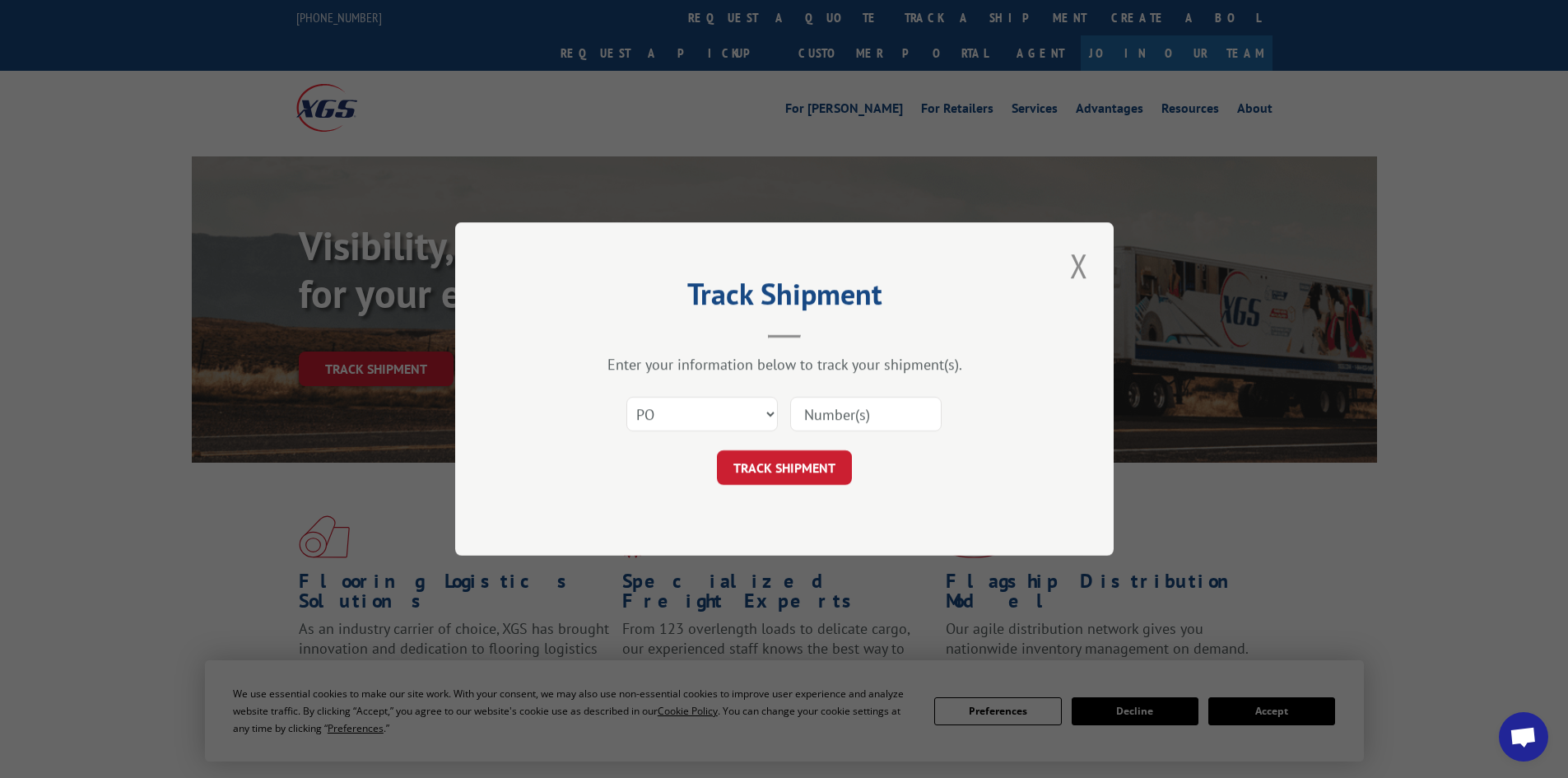
paste input "44508322"
type input "44508322"
click at [807, 463] on button "TRACK SHIPMENT" at bounding box center [785, 467] width 135 height 34
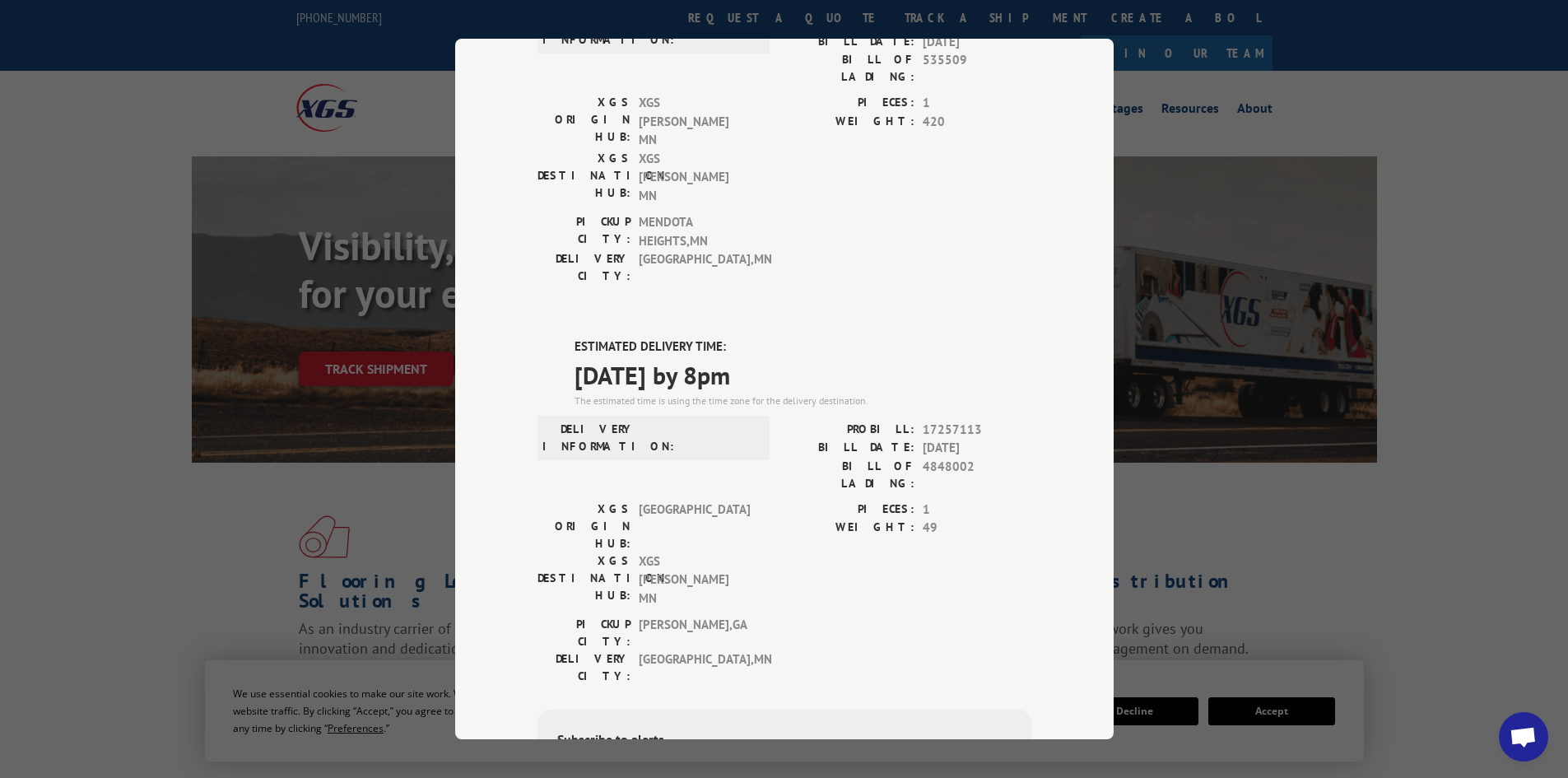
scroll to position [159, 0]
